Goal: Book appointment/travel/reservation

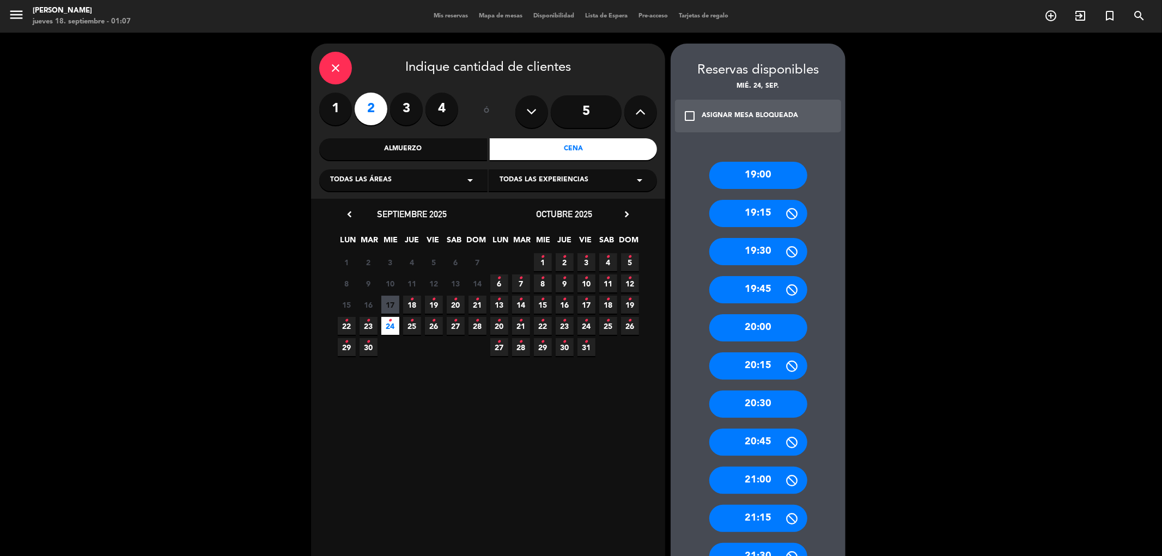
click at [773, 328] on div "20:00" at bounding box center [758, 327] width 98 height 27
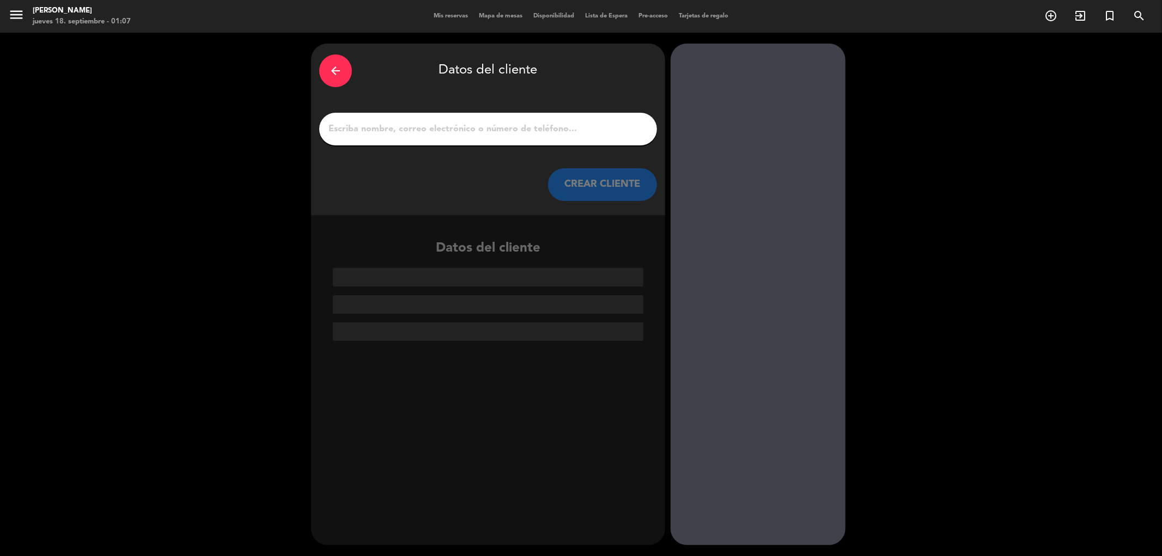
click at [452, 132] on input "1" at bounding box center [487, 128] width 321 height 15
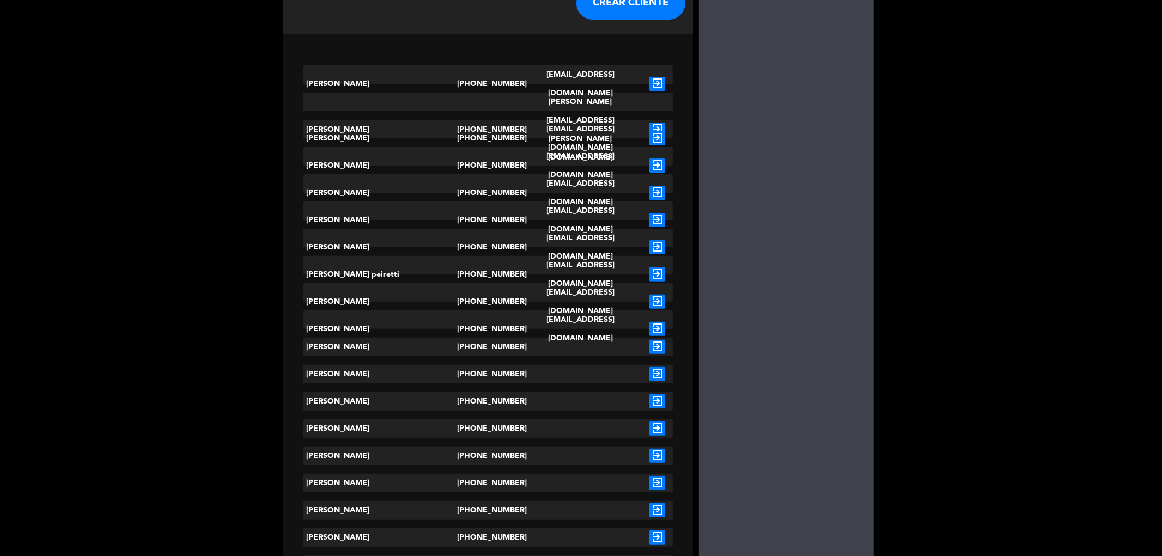
scroll to position [210, 0]
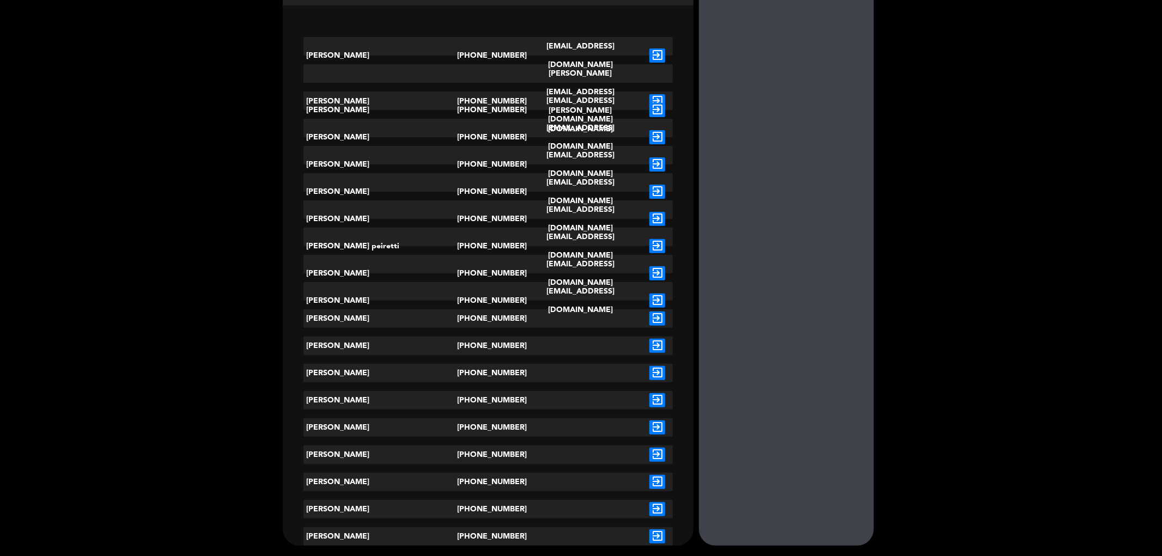
type input "[PERSON_NAME]"
click at [519, 533] on div at bounding box center [580, 536] width 123 height 19
click at [649, 534] on icon "exit_to_app" at bounding box center [657, 536] width 16 height 14
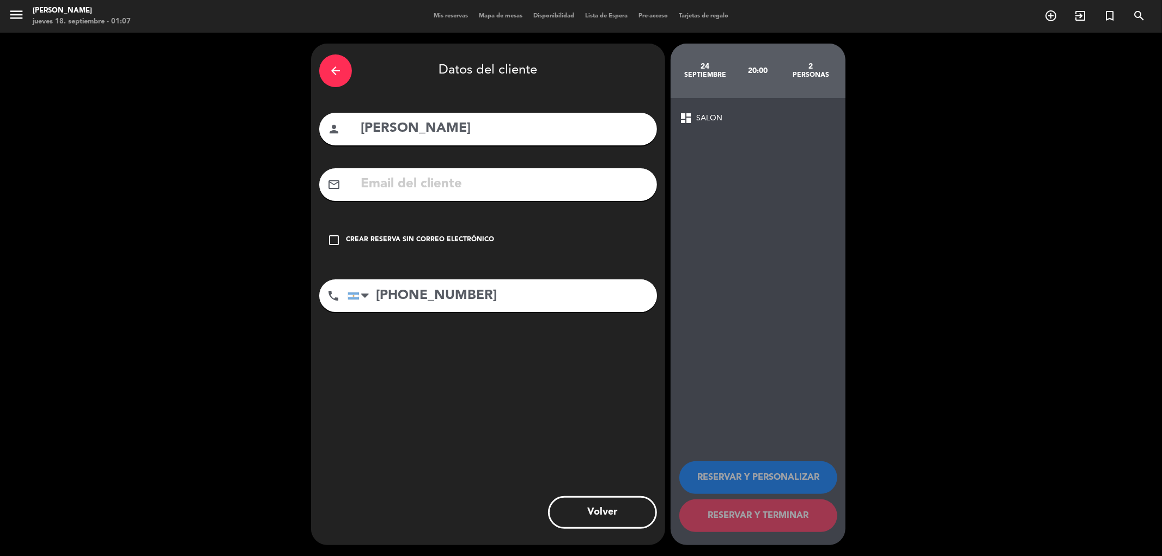
scroll to position [0, 0]
click at [328, 237] on icon "check_box_outline_blank" at bounding box center [333, 240] width 13 height 13
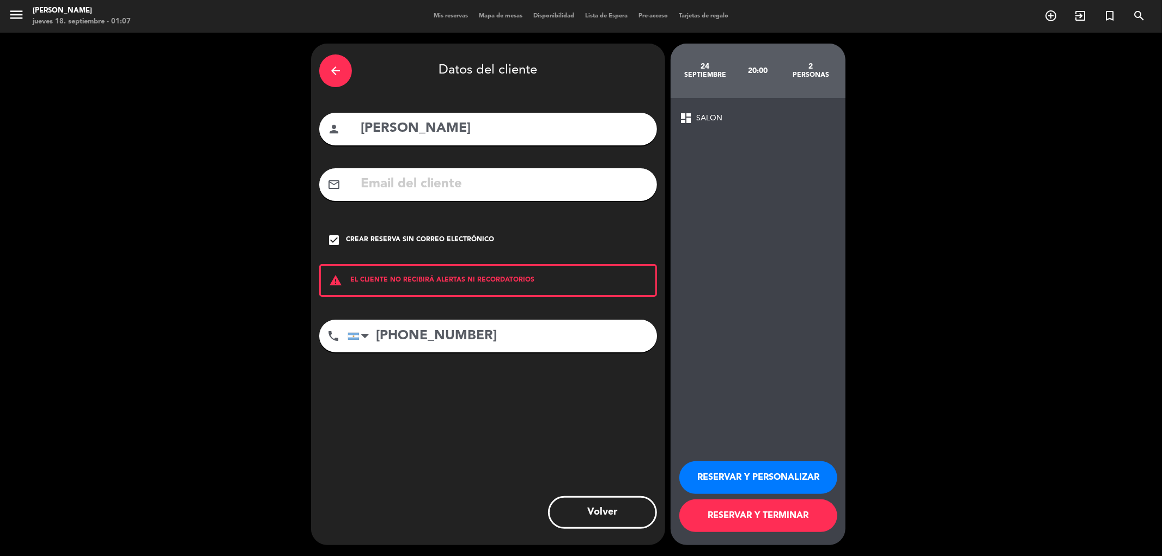
click at [807, 517] on button "RESERVAR Y TERMINAR" at bounding box center [758, 515] width 158 height 33
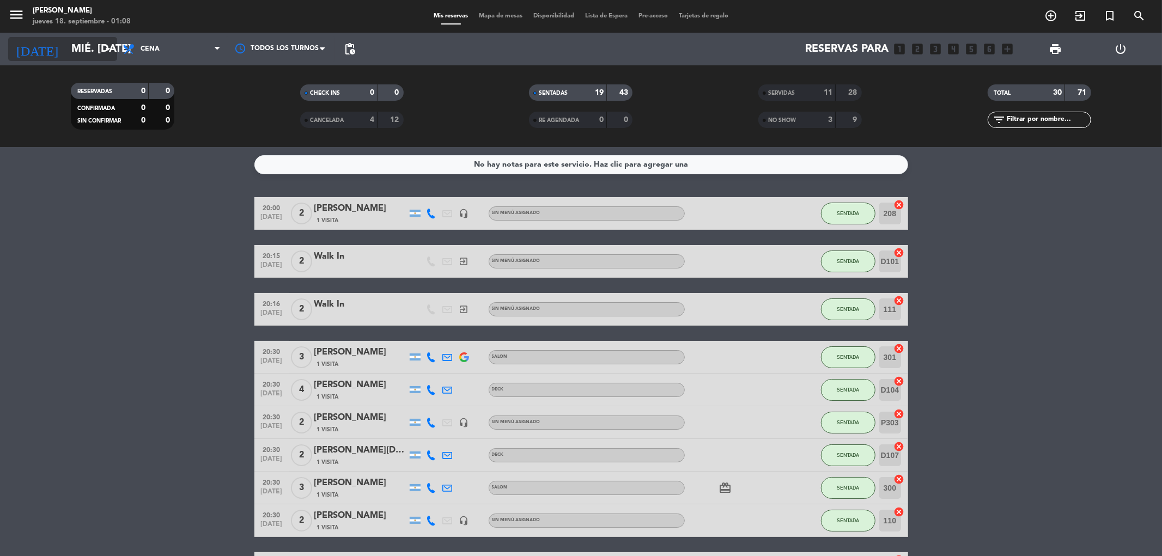
click at [83, 47] on input "mié. [DATE]" at bounding box center [135, 49] width 138 height 24
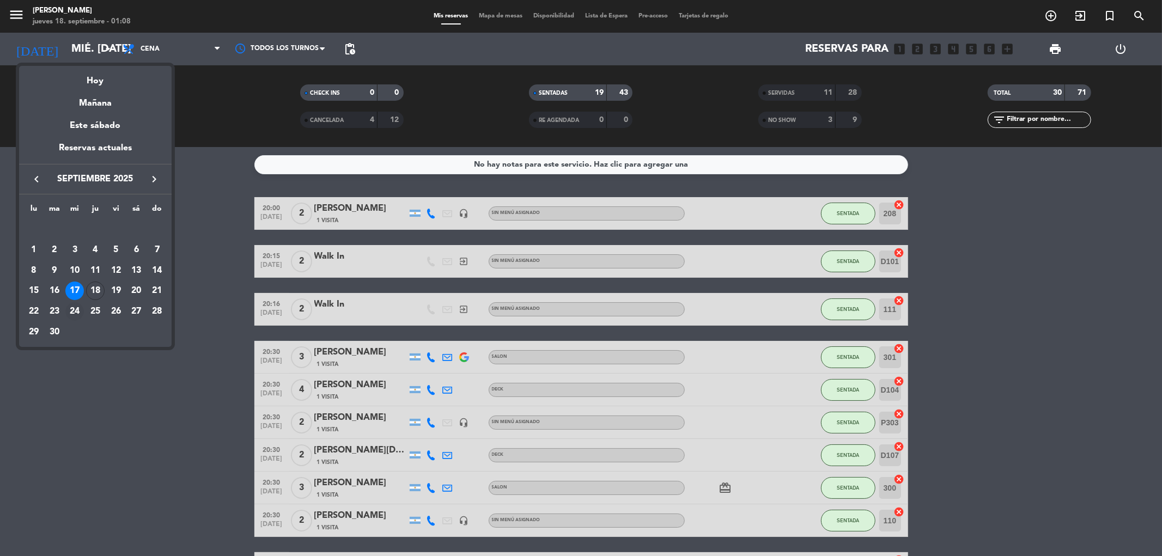
click at [77, 312] on div "24" at bounding box center [74, 311] width 19 height 19
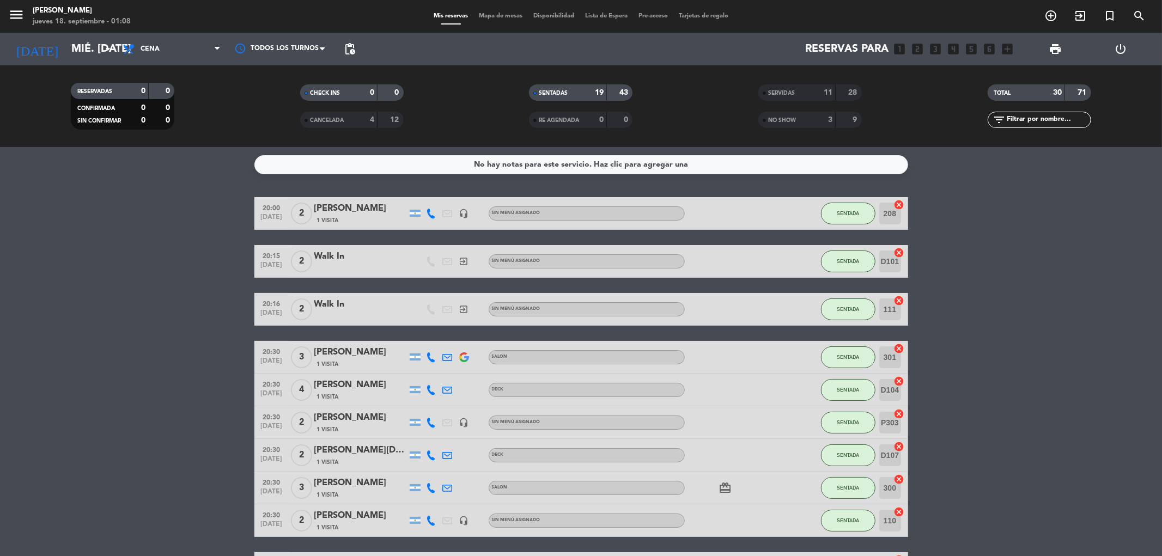
type input "mié. [DATE]"
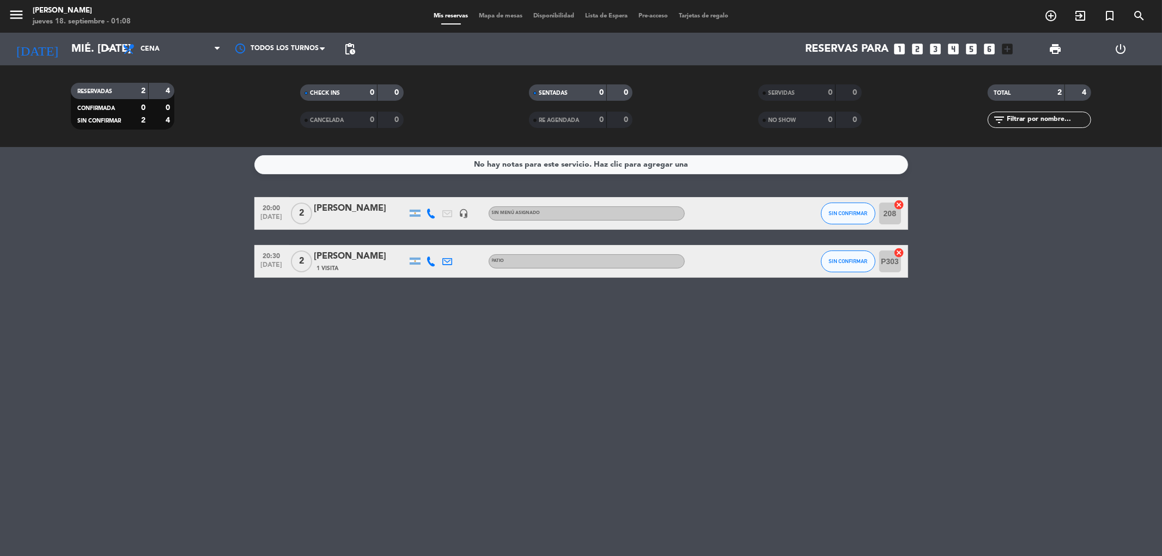
click at [917, 285] on div "No hay notas para este servicio. Haz clic para agregar una 20:00 [DATE] 2 [PERS…" at bounding box center [581, 351] width 1162 height 409
